Goal: Task Accomplishment & Management: Manage account settings

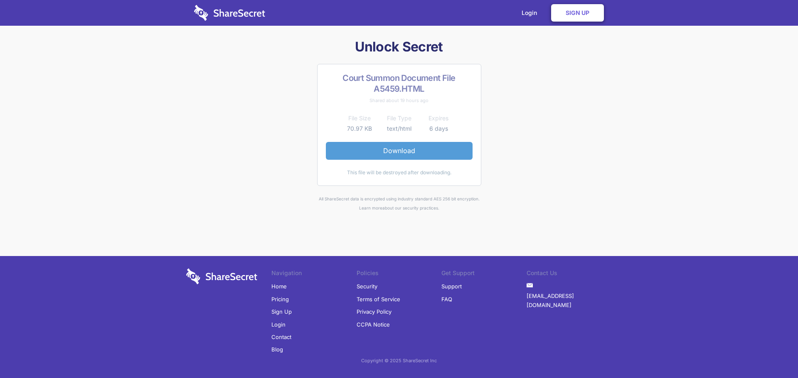
click at [407, 151] on link "Download" at bounding box center [399, 150] width 147 height 17
click at [525, 12] on link "Login" at bounding box center [531, 13] width 36 height 26
click at [582, 14] on link "Sign Up" at bounding box center [577, 12] width 53 height 17
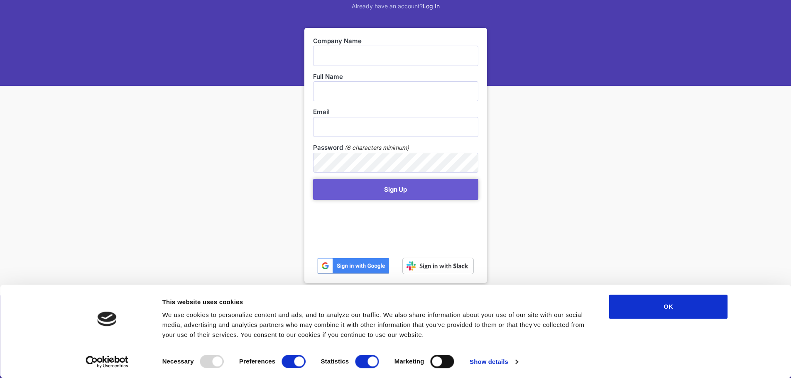
scroll to position [125, 0]
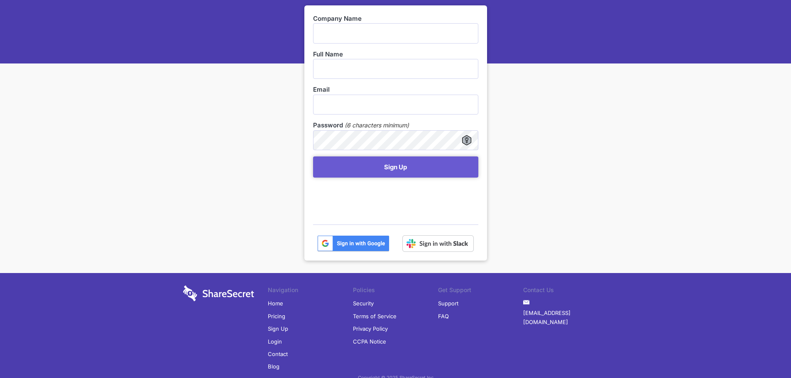
click at [341, 243] on img at bounding box center [353, 244] width 72 height 17
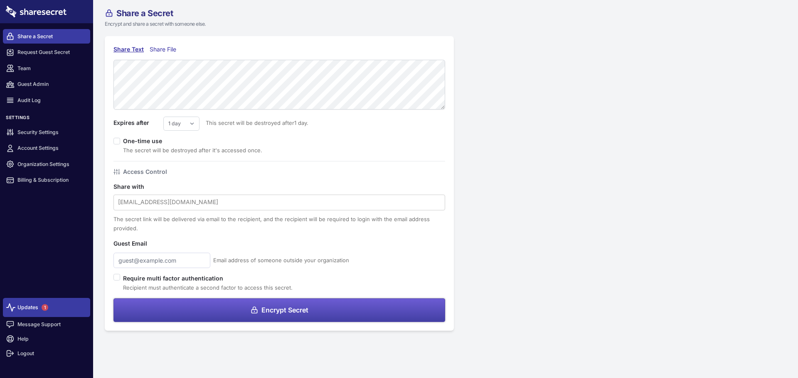
click at [44, 311] on span "1" at bounding box center [45, 308] width 7 height 7
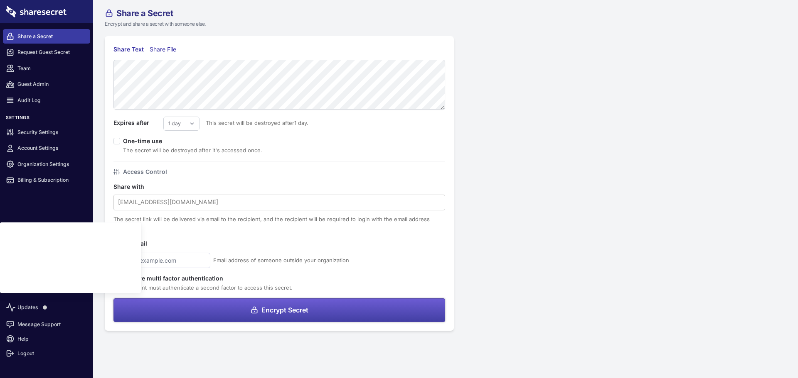
click at [525, 219] on div "Share a Secret Encrypt and share a secret with someone else. Share Text Share F…" at bounding box center [445, 170] width 705 height 340
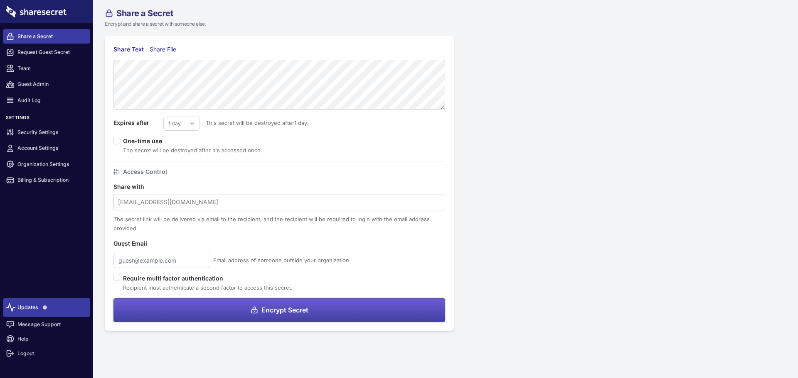
click at [51, 309] on span at bounding box center [44, 307] width 13 height 13
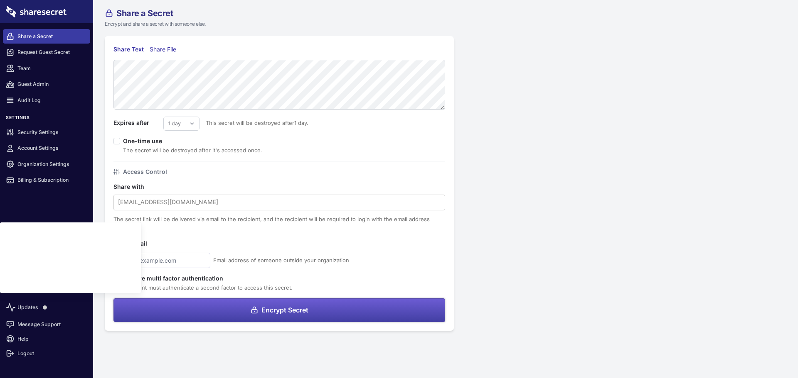
click at [547, 105] on div "Share a Secret Encrypt and share a secret with someone else. Share Text Share F…" at bounding box center [445, 170] width 705 height 340
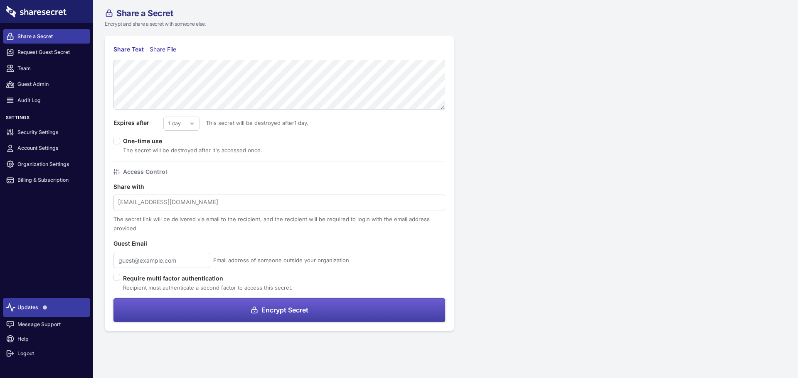
click at [34, 313] on link "Updates" at bounding box center [46, 307] width 87 height 19
click at [54, 178] on link "Billing & Subscription" at bounding box center [46, 180] width 87 height 15
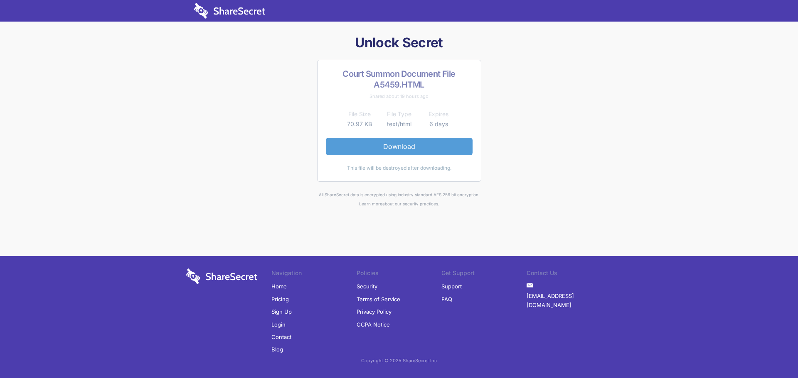
click at [419, 145] on link "Download" at bounding box center [399, 146] width 147 height 17
click at [401, 146] on link "Download" at bounding box center [399, 146] width 147 height 17
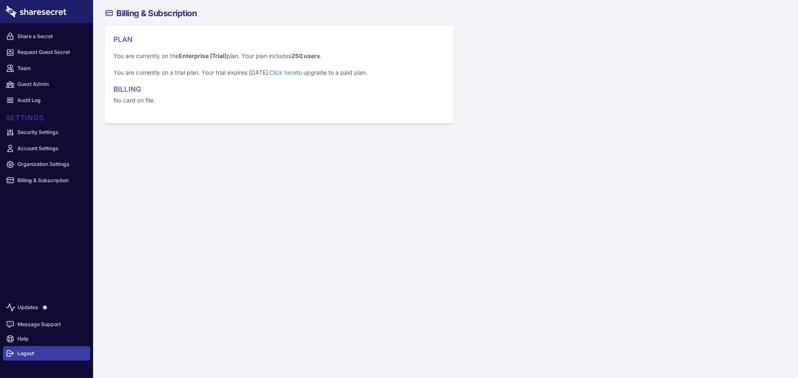
click at [29, 351] on link "Logout" at bounding box center [46, 353] width 87 height 15
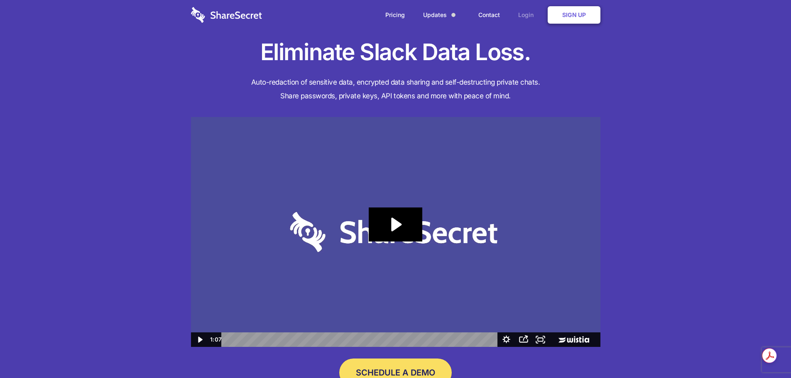
click at [520, 19] on link "Login" at bounding box center [528, 15] width 36 height 26
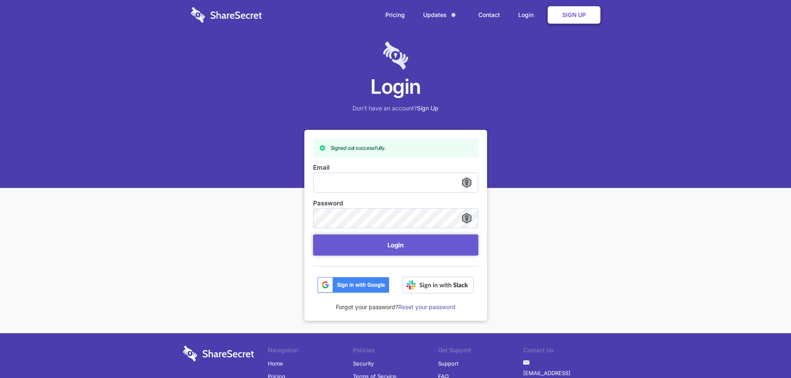
click at [361, 285] on img at bounding box center [353, 285] width 72 height 17
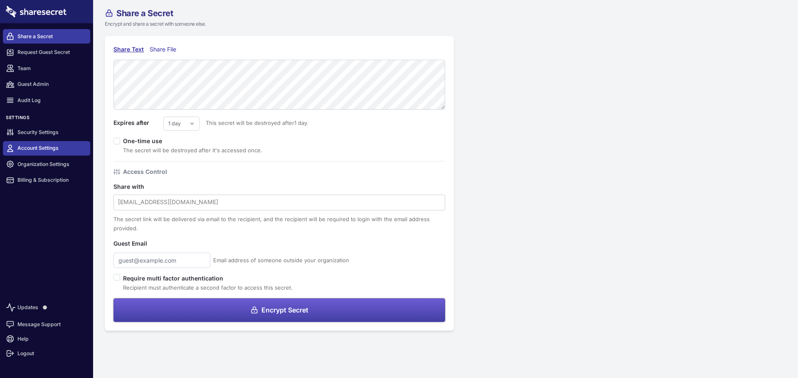
click at [59, 148] on link "Account Settings" at bounding box center [46, 148] width 87 height 15
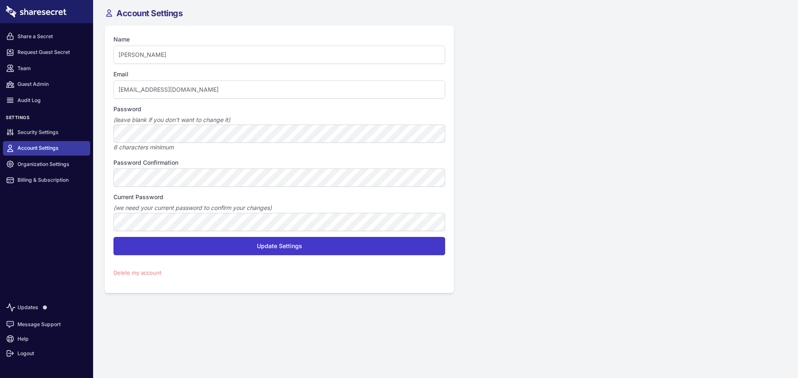
click at [586, 300] on div "Account Settings Name [PERSON_NAME] Email [EMAIL_ADDRESS][DOMAIN_NAME] Password…" at bounding box center [445, 151] width 705 height 302
click at [23, 357] on link "Logout" at bounding box center [46, 353] width 87 height 15
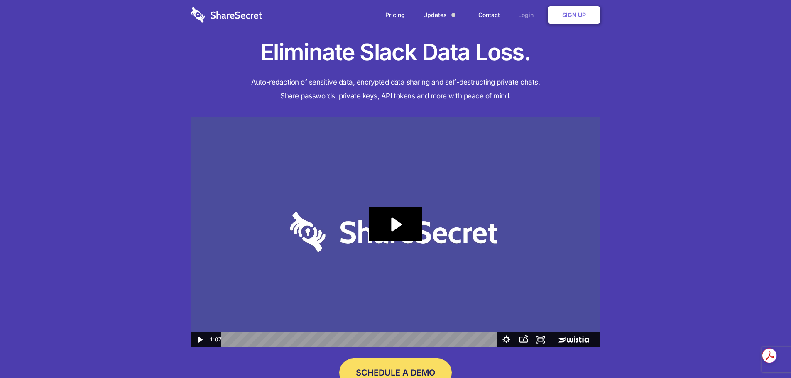
click at [523, 12] on link "Login" at bounding box center [528, 15] width 36 height 26
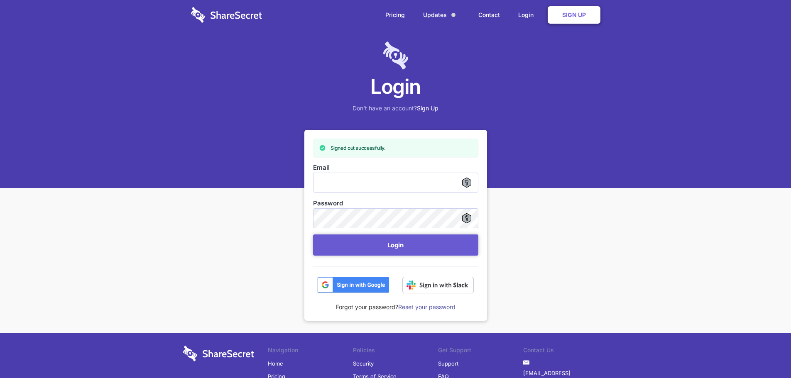
click at [399, 181] on input "Email" at bounding box center [395, 183] width 165 height 20
type input "djleroux@arete-tax.com"
click at [313, 235] on button "Login" at bounding box center [395, 245] width 165 height 21
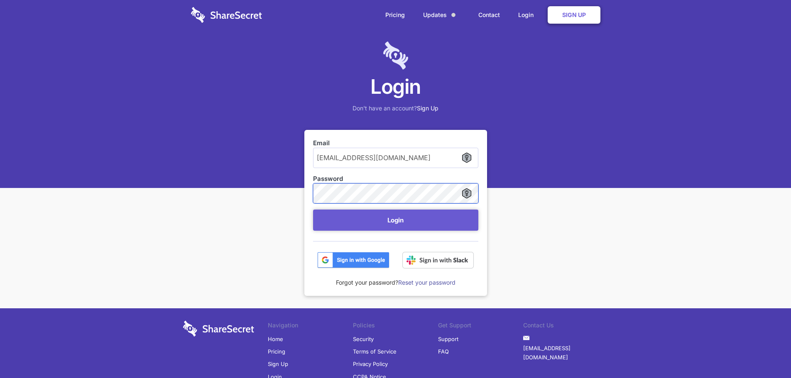
click at [313, 210] on button "Login" at bounding box center [395, 220] width 165 height 21
click at [344, 260] on img at bounding box center [353, 260] width 72 height 17
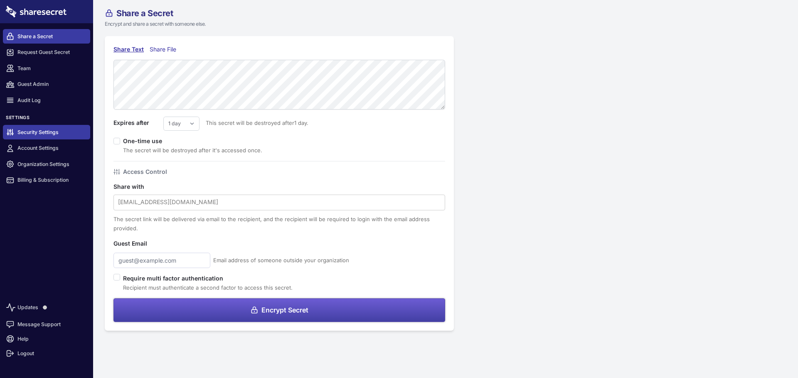
click at [53, 129] on link "Security Settings" at bounding box center [46, 132] width 87 height 15
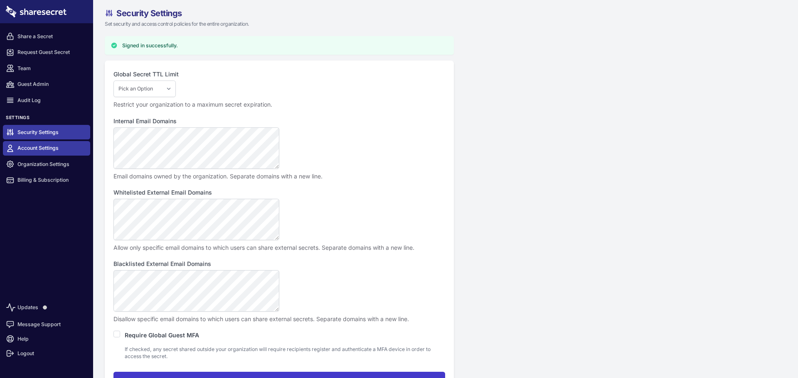
click at [71, 148] on link "Account Settings" at bounding box center [46, 148] width 87 height 15
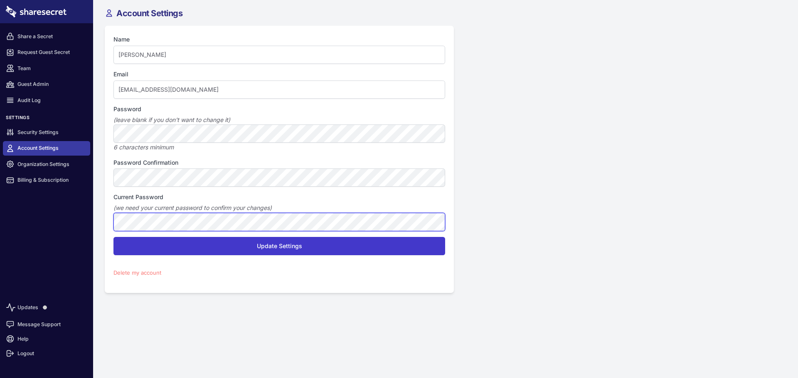
click at [113, 237] on input "Update Settings" at bounding box center [279, 246] width 332 height 18
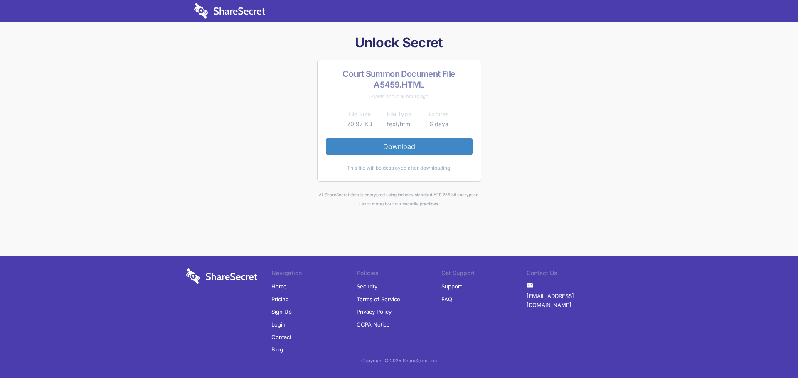
click at [223, 5] on img at bounding box center [229, 11] width 71 height 16
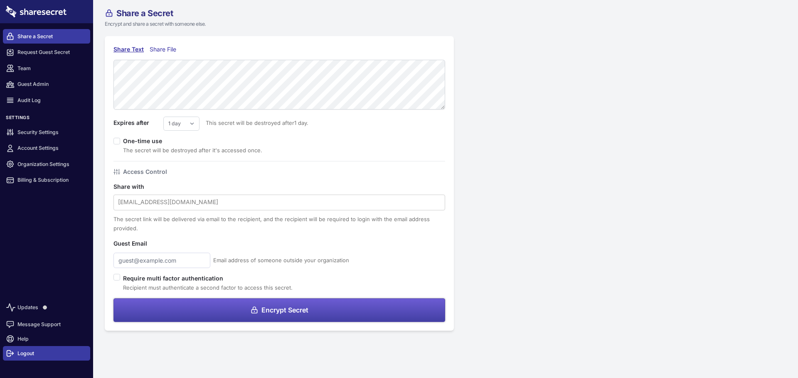
click at [44, 354] on link "Logout" at bounding box center [46, 353] width 87 height 15
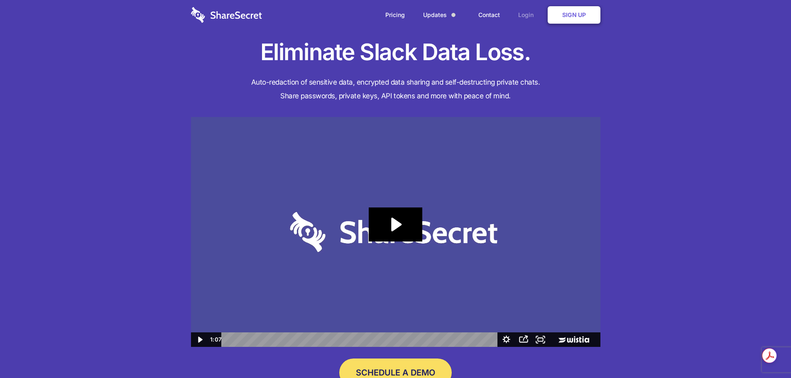
click at [531, 14] on link "Login" at bounding box center [528, 15] width 36 height 26
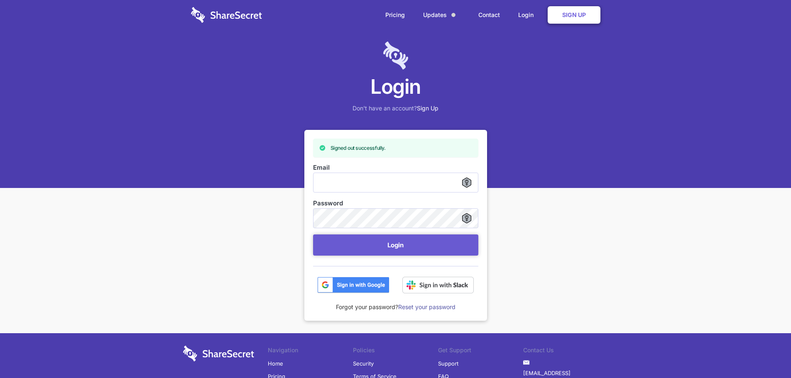
click at [420, 307] on link "Reset your password" at bounding box center [426, 307] width 57 height 7
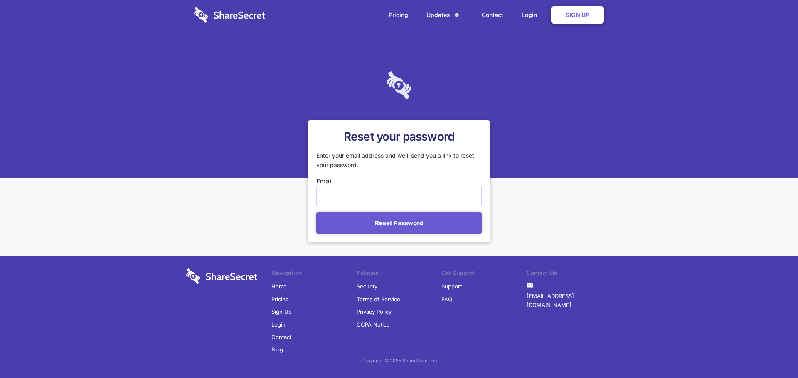
click at [359, 190] on input "Email" at bounding box center [398, 196] width 165 height 20
type input "[EMAIL_ADDRESS][DOMAIN_NAME]"
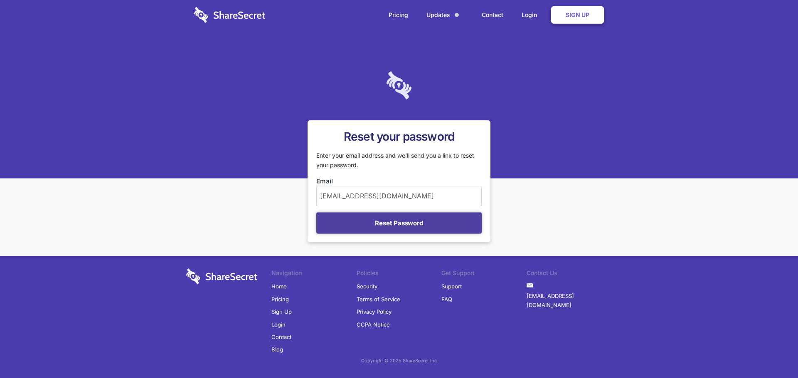
click at [399, 225] on button "Reset Password" at bounding box center [398, 223] width 165 height 21
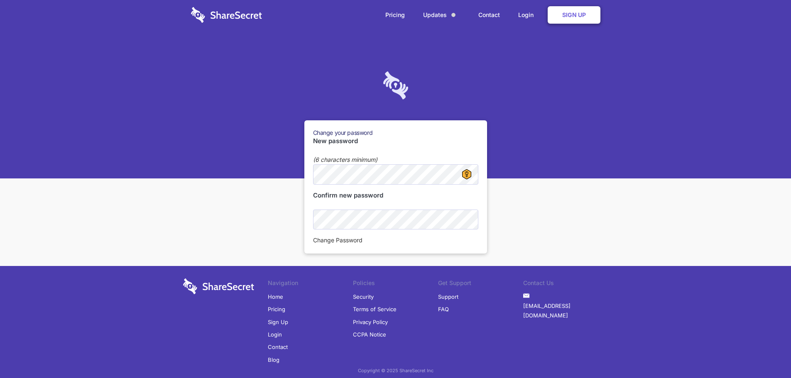
click at [346, 238] on button "Change Password" at bounding box center [337, 240] width 49 height 9
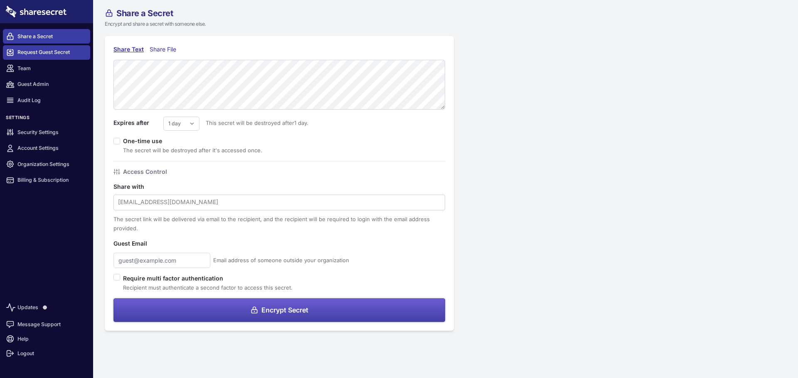
click at [54, 55] on link "Request Guest Secret" at bounding box center [46, 52] width 87 height 15
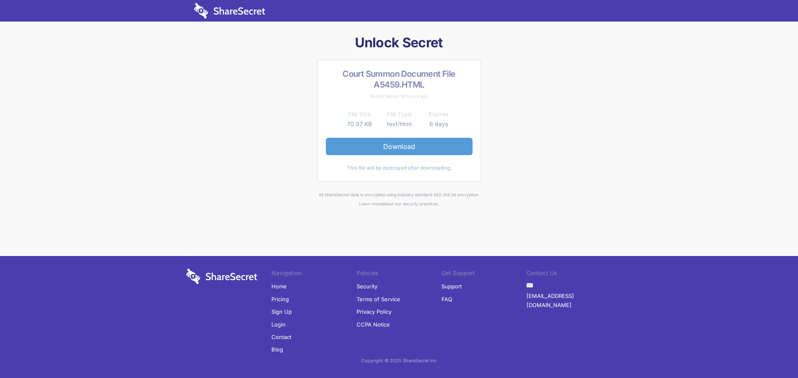
click at [424, 146] on link "Download" at bounding box center [399, 146] width 147 height 17
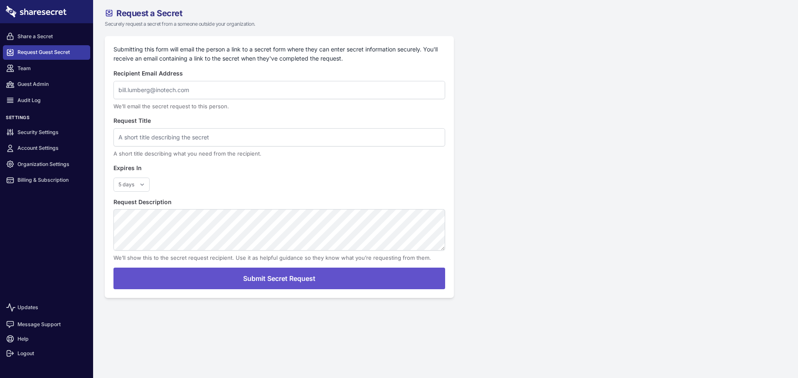
select select "5"
click at [54, 101] on link "Audit Log" at bounding box center [46, 100] width 87 height 15
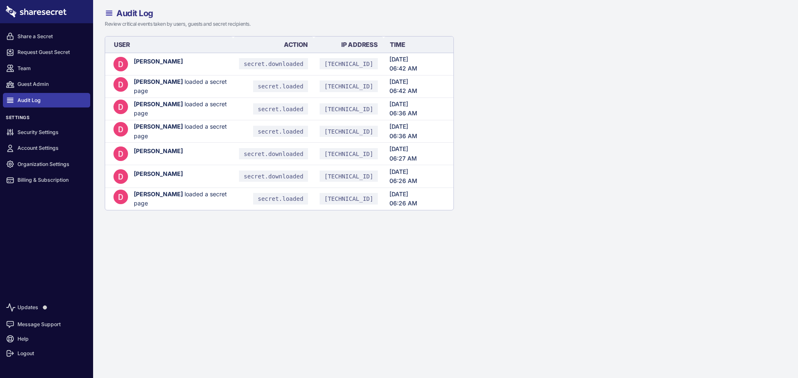
click at [298, 62] on span "secret.downloaded" at bounding box center [273, 63] width 69 height 11
click at [113, 201] on img at bounding box center [120, 197] width 15 height 15
click at [127, 200] on img at bounding box center [120, 197] width 15 height 15
click at [415, 194] on div "August 13, 2025" at bounding box center [418, 194] width 58 height 9
click at [62, 306] on link "Updates" at bounding box center [46, 307] width 87 height 19
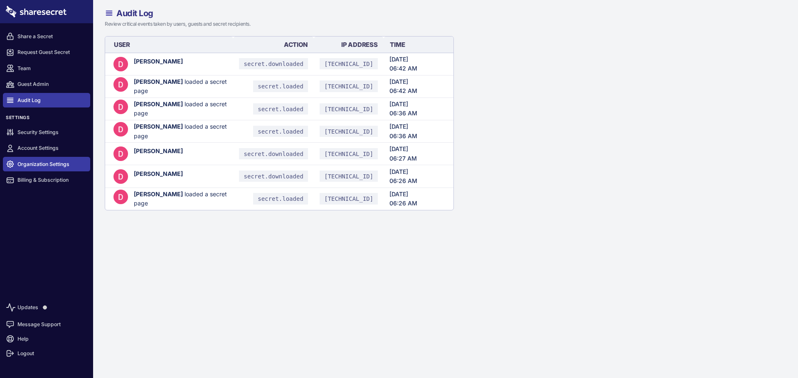
click at [61, 166] on link "Organization Settings" at bounding box center [46, 164] width 87 height 15
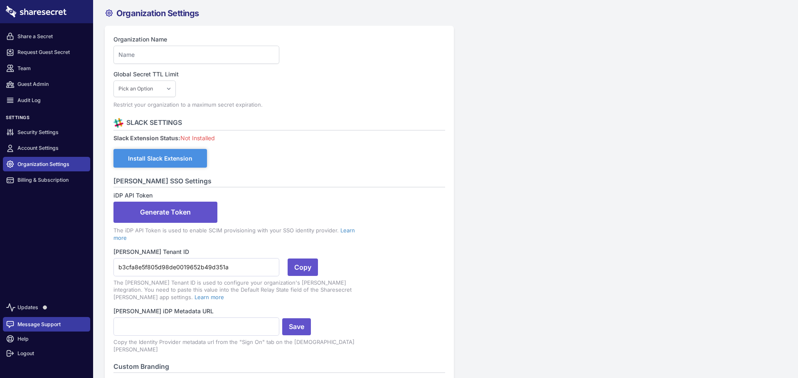
click at [64, 330] on link "Message Support" at bounding box center [46, 324] width 87 height 15
